Goal: Information Seeking & Learning: Learn about a topic

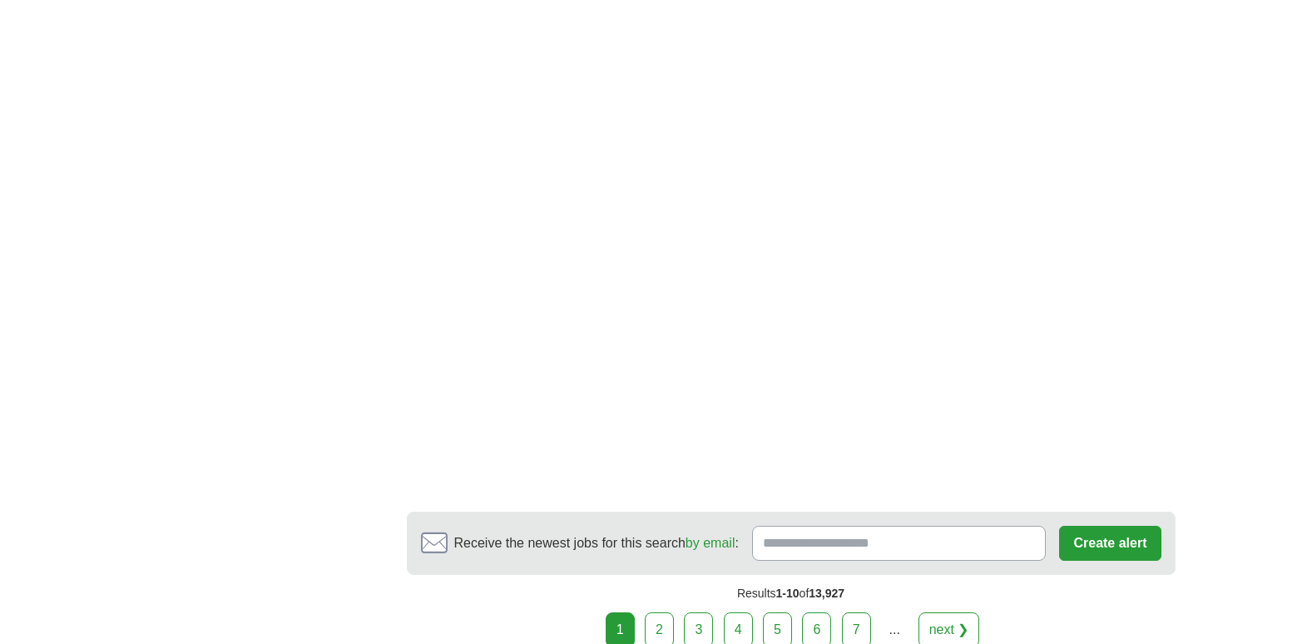
scroll to position [2657, 0]
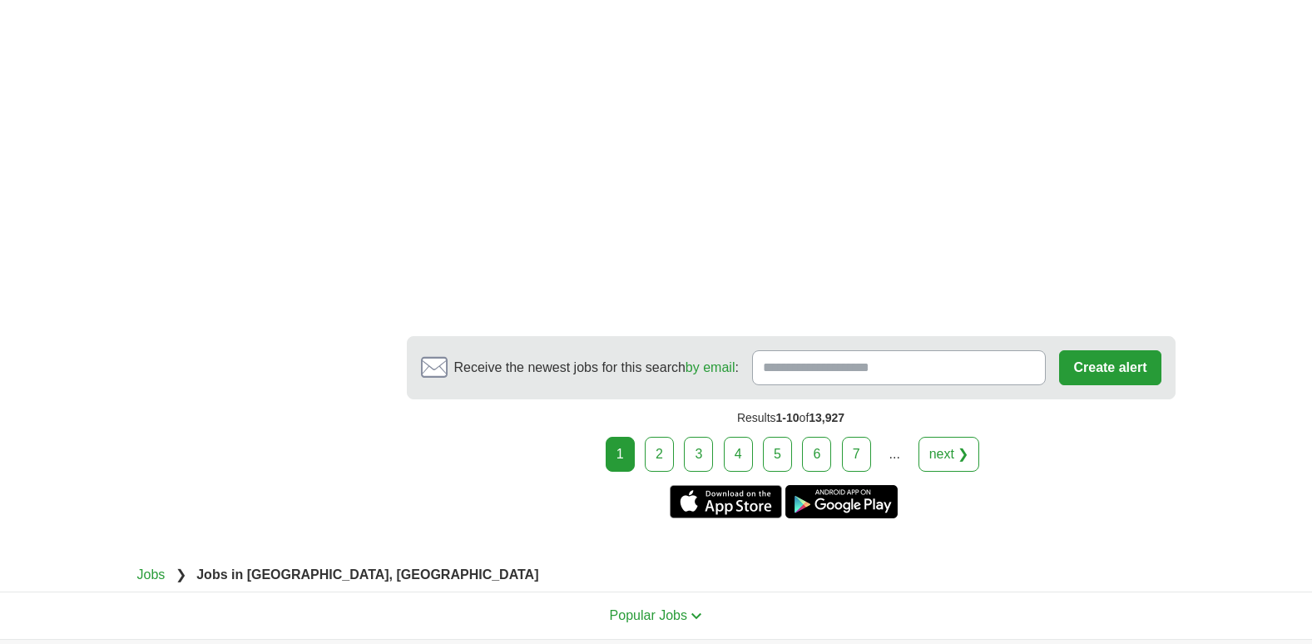
click at [660, 459] on link "2" at bounding box center [659, 454] width 29 height 35
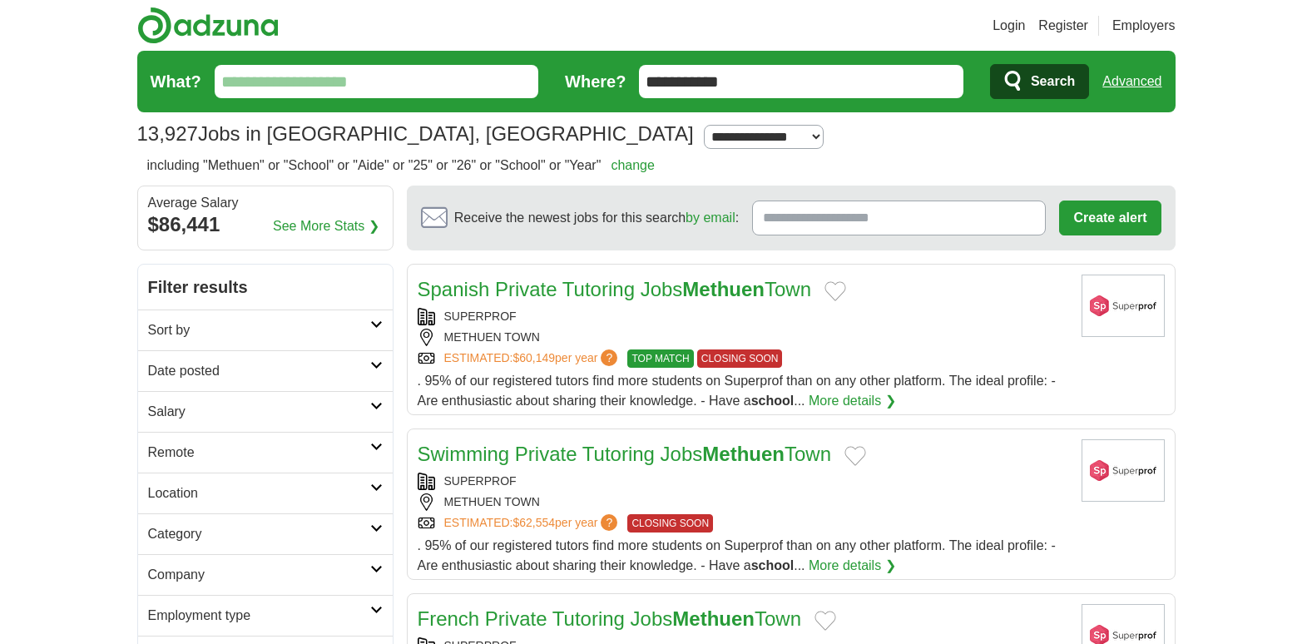
click at [344, 66] on input "What?" at bounding box center [377, 81] width 324 height 33
click at [319, 75] on input "What?" at bounding box center [377, 81] width 324 height 33
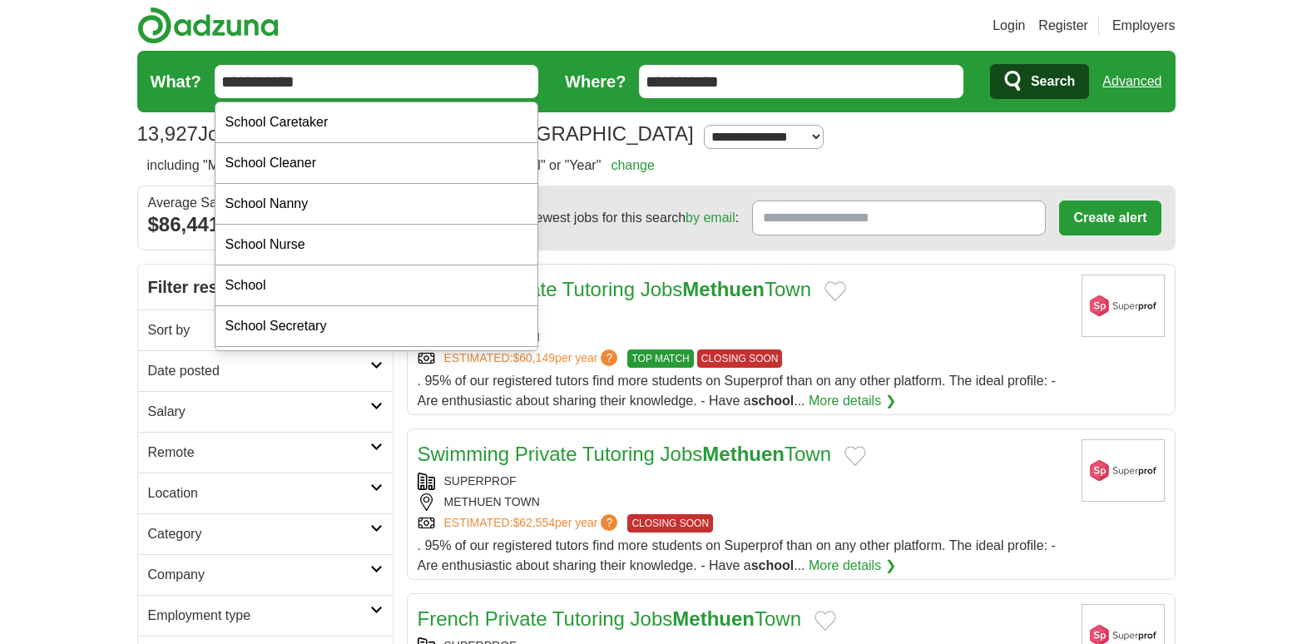
type input "**********"
click at [1037, 79] on span "Search" at bounding box center [1052, 81] width 44 height 33
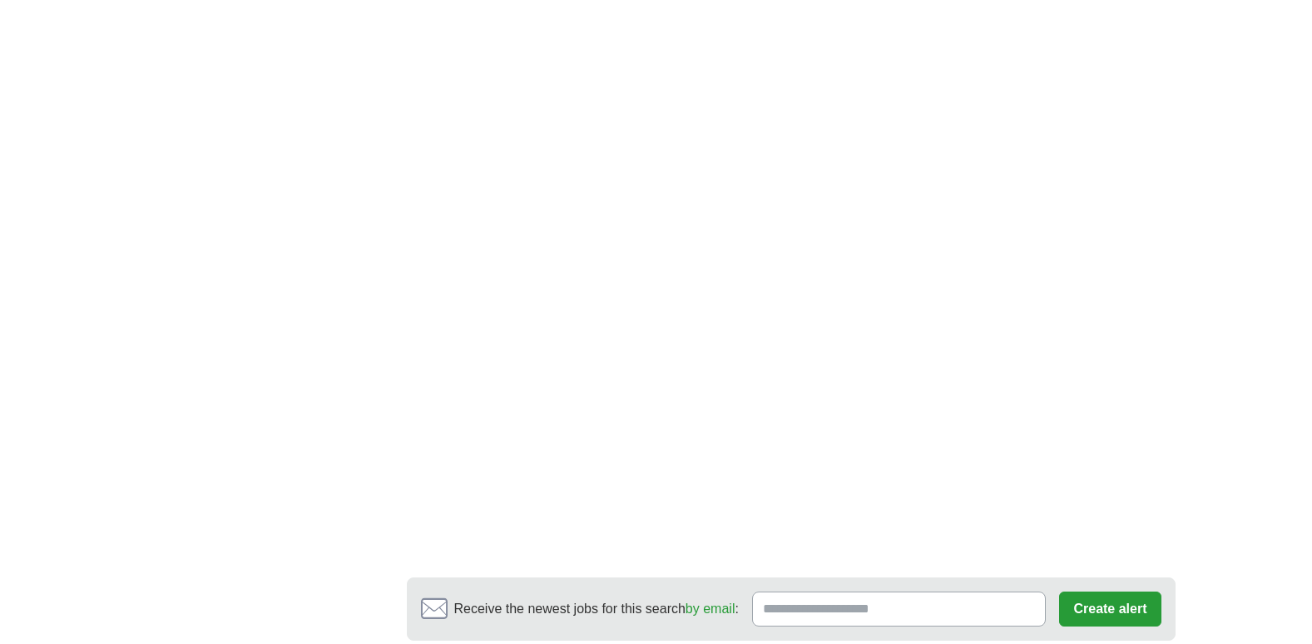
scroll to position [2960, 0]
